Goal: Information Seeking & Learning: Check status

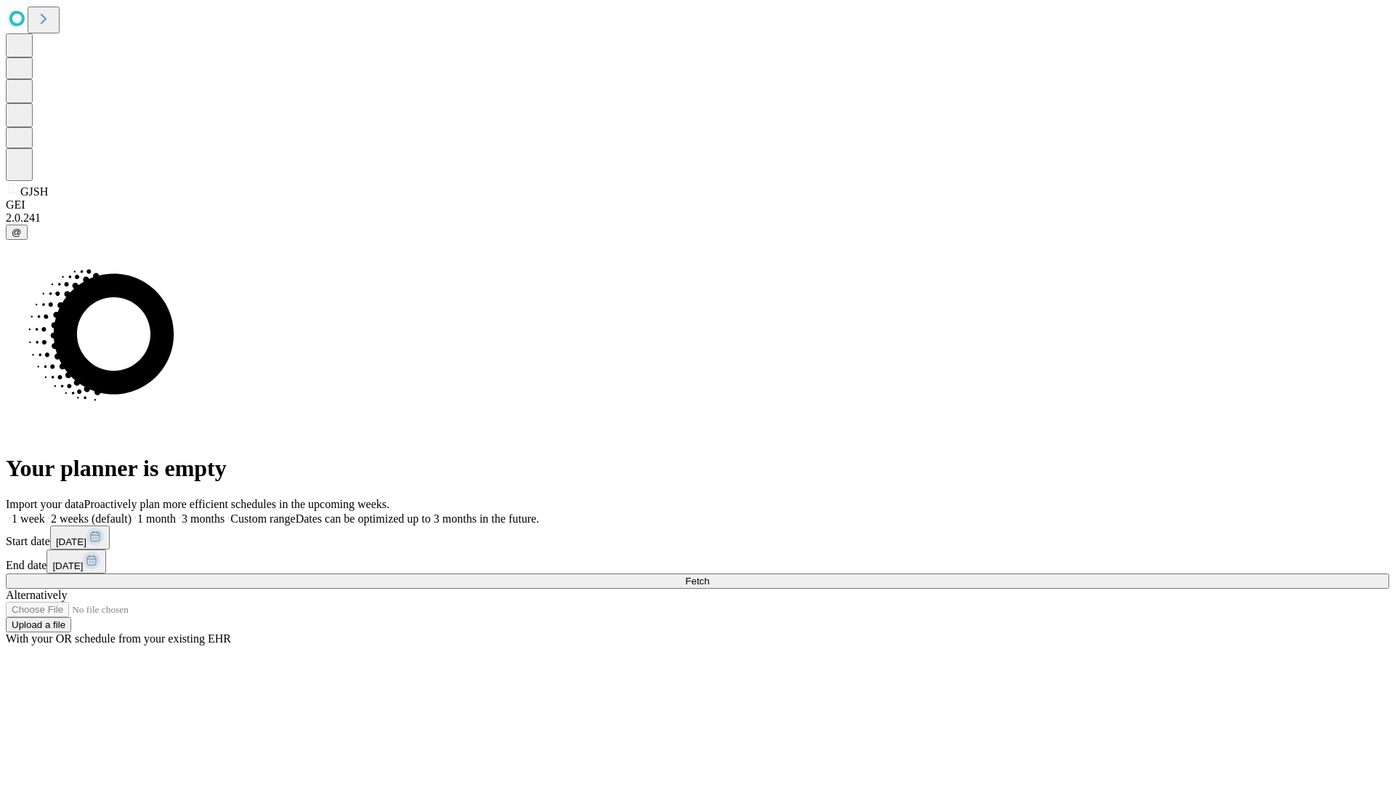
click at [709, 575] on span "Fetch" at bounding box center [697, 580] width 24 height 11
